Goal: Task Accomplishment & Management: Use online tool/utility

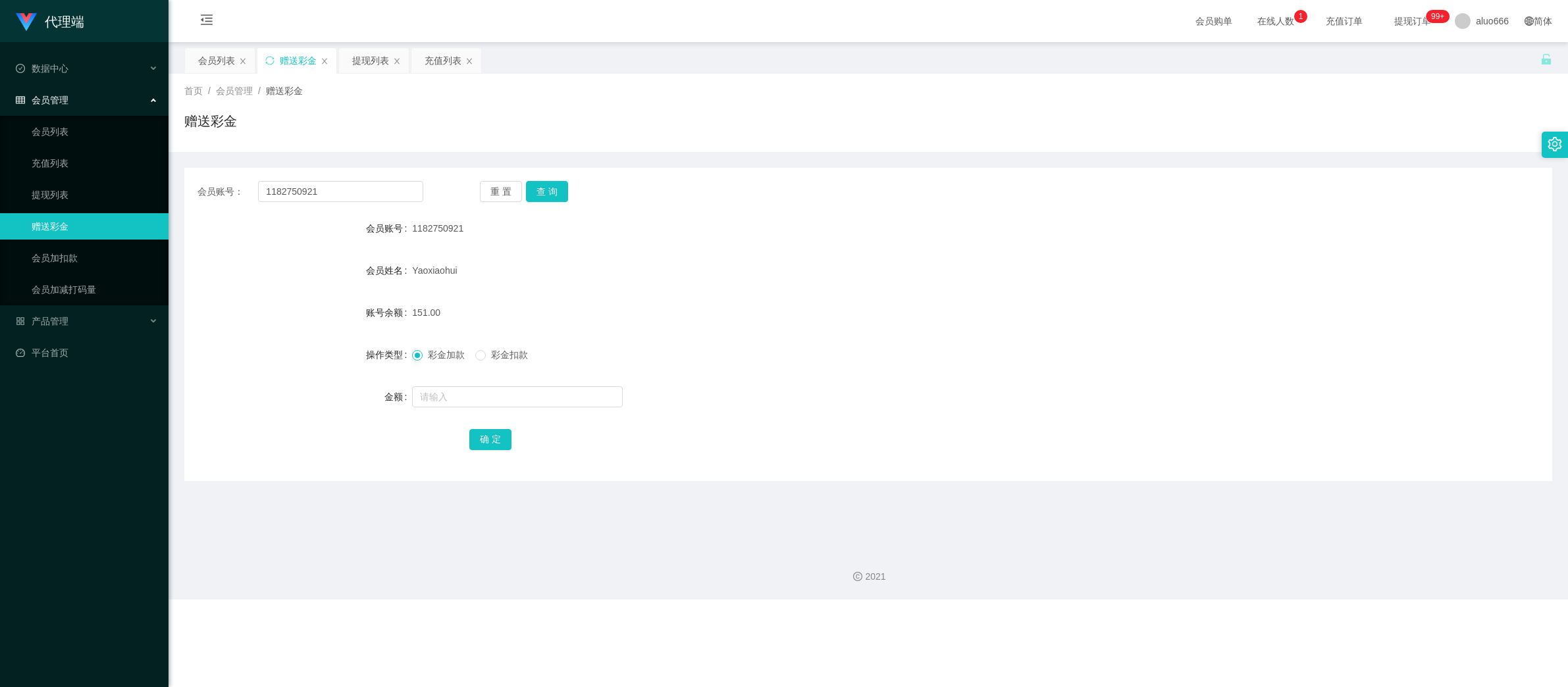
click at [340, 189] on input "1182750921" at bounding box center [340, 191] width 165 height 21
click at [565, 188] on button "查 询" at bounding box center [546, 191] width 42 height 21
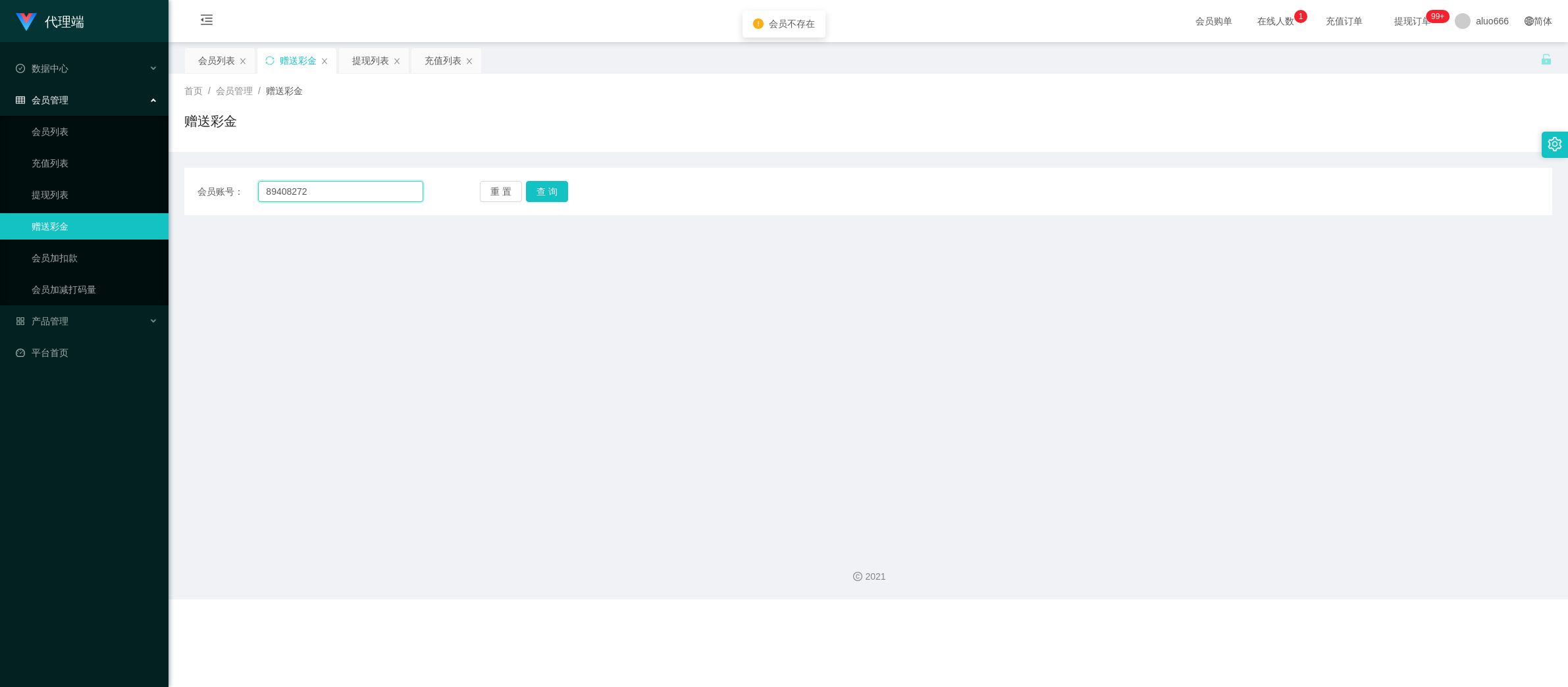
click at [344, 191] on input "89408272" at bounding box center [340, 191] width 165 height 21
paste input "1182750921"
type input "1182750921"
click at [547, 187] on button "查 询" at bounding box center [546, 191] width 42 height 21
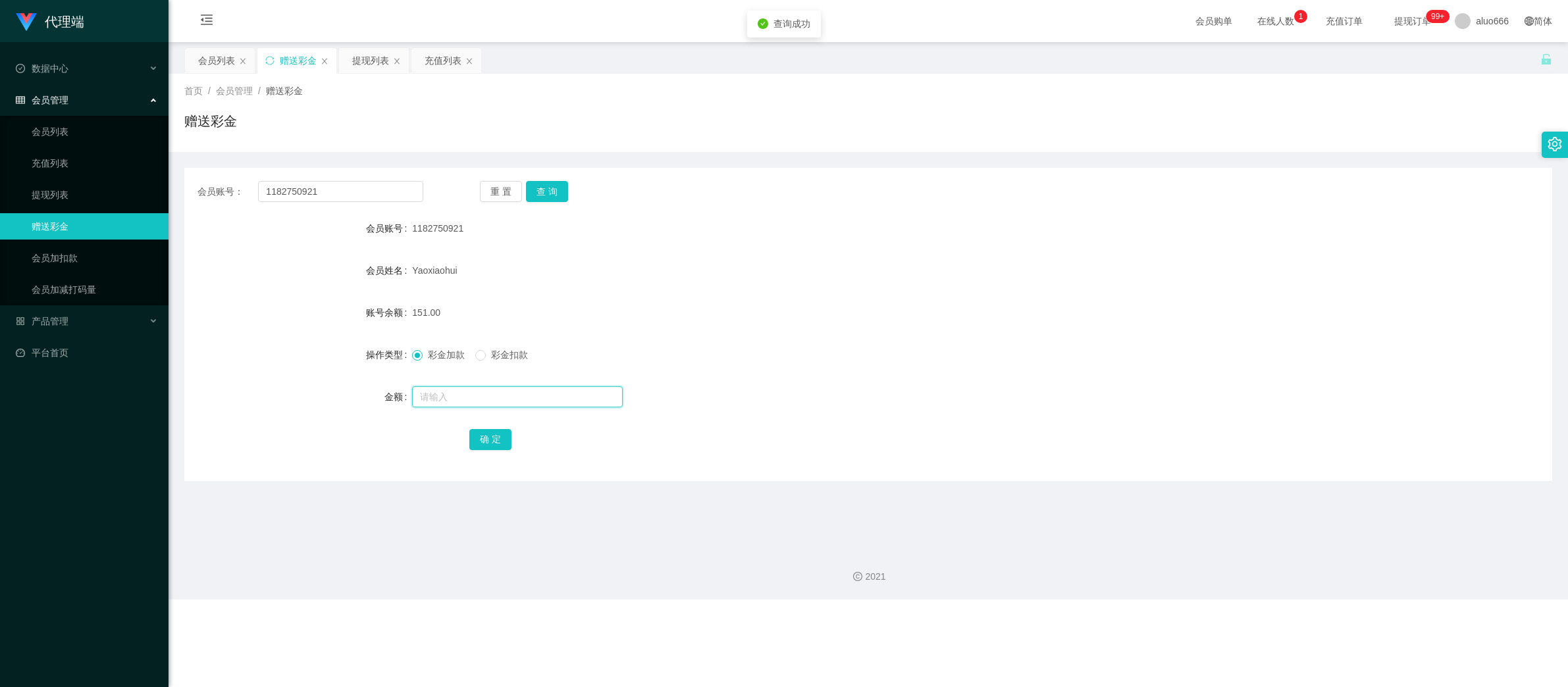
click at [447, 395] on input "text" at bounding box center [517, 396] width 210 height 21
type input "8"
click at [486, 435] on button "确 定" at bounding box center [490, 439] width 42 height 21
click at [925, 269] on div "Yaoxiaohui" at bounding box center [810, 270] width 797 height 27
